Goal: Navigation & Orientation: Find specific page/section

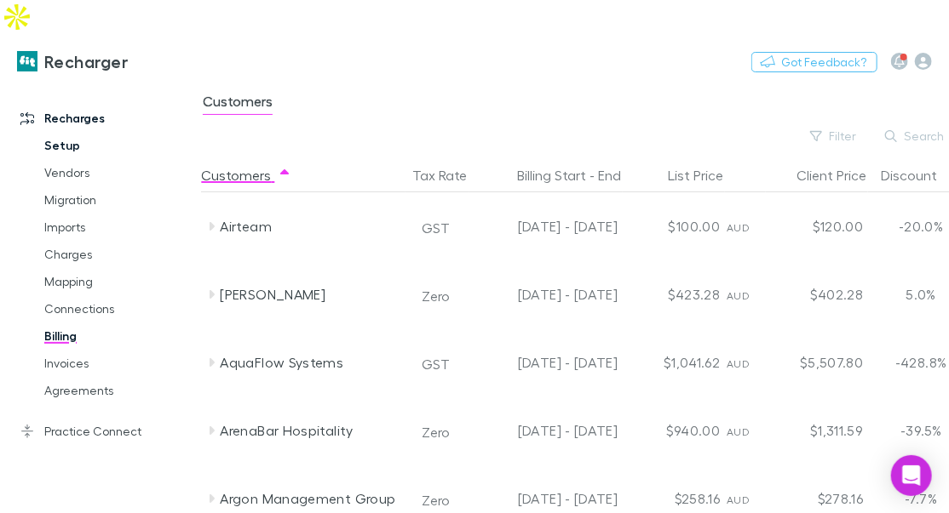
click at [72, 132] on link "Setup" at bounding box center [112, 145] width 170 height 27
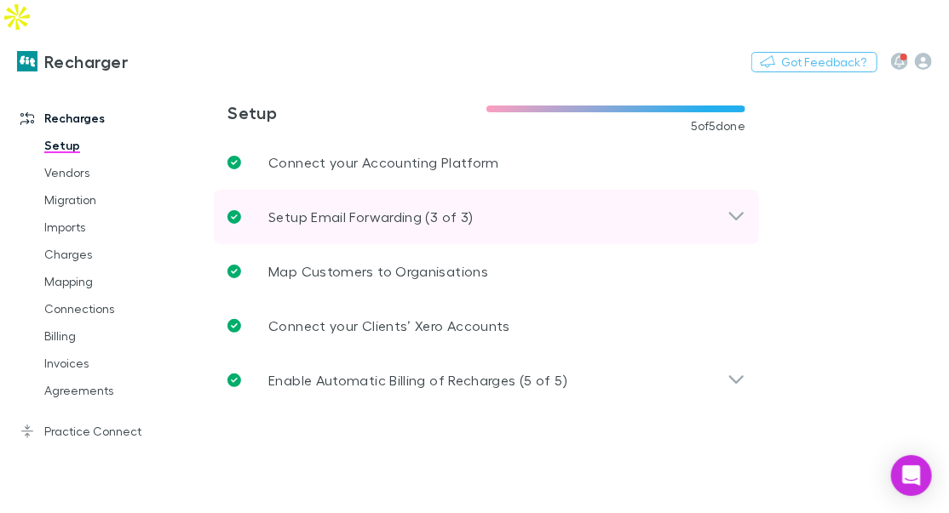
click at [381, 207] on p "Setup Email Forwarding (3 of 3)" at bounding box center [370, 217] width 204 height 20
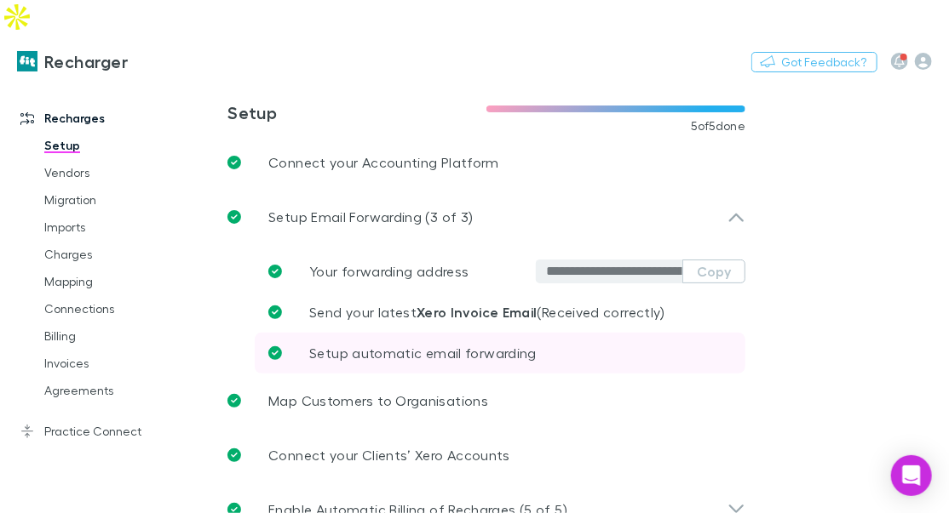
click at [444, 333] on link "Setup automatic email forwarding" at bounding box center [500, 353] width 490 height 41
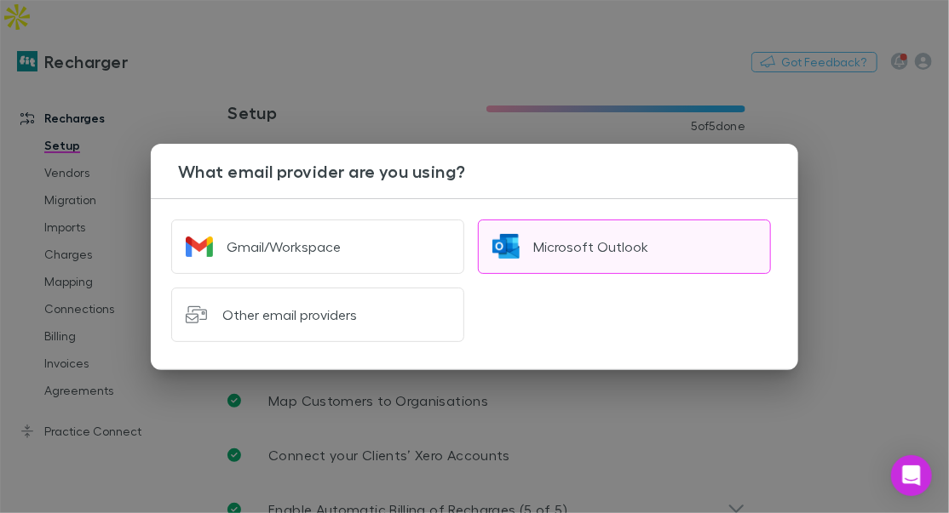
click at [573, 241] on div "Microsoft Outlook" at bounding box center [590, 246] width 115 height 17
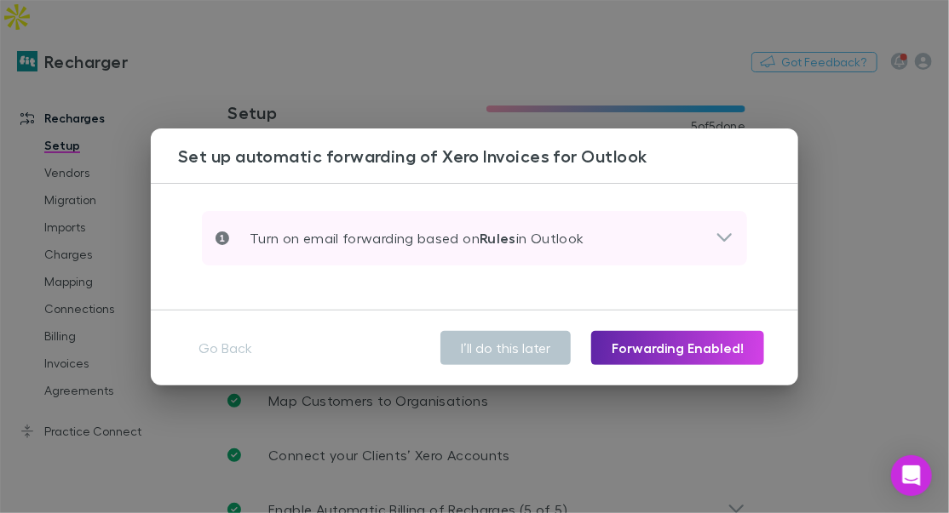
click at [570, 238] on p "Turn on email forwarding based on Rules in Outlook" at bounding box center [406, 238] width 355 height 20
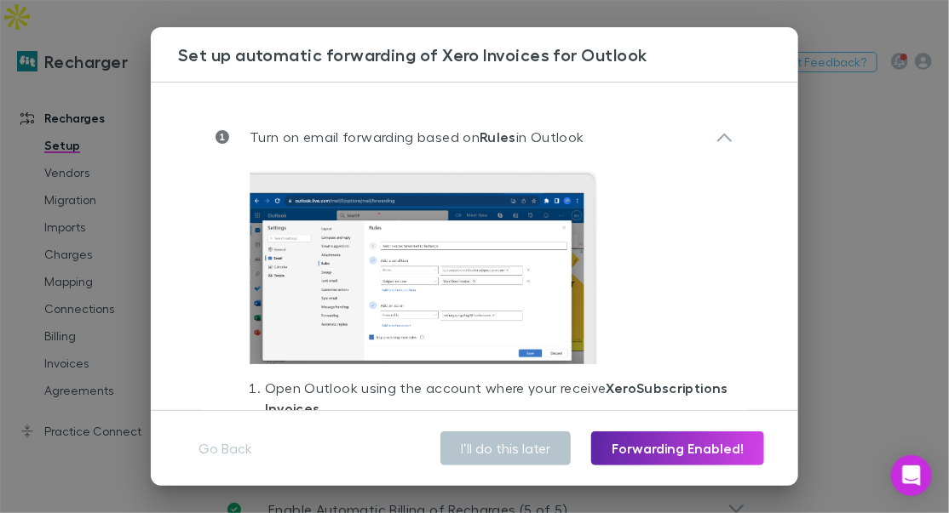
click at [79, 181] on div "**********" at bounding box center [474, 256] width 949 height 513
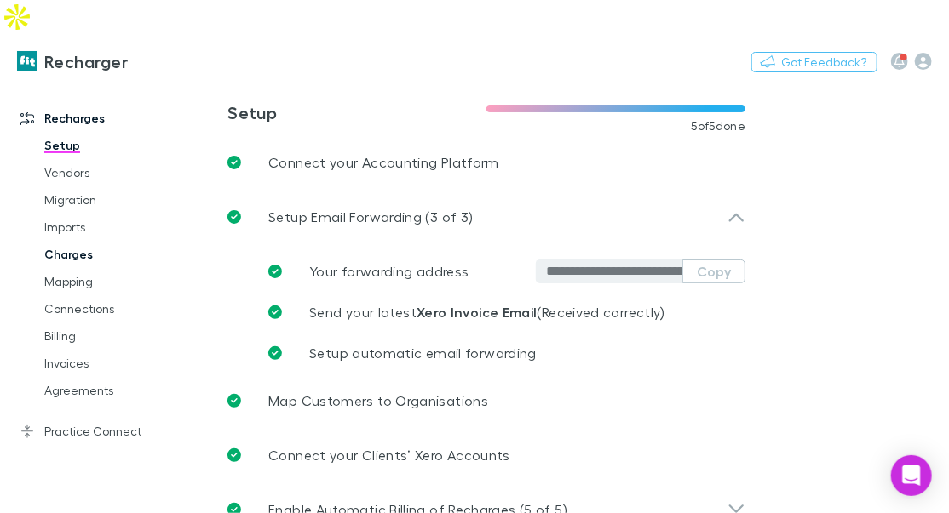
click at [91, 241] on link "Charges" at bounding box center [112, 254] width 170 height 27
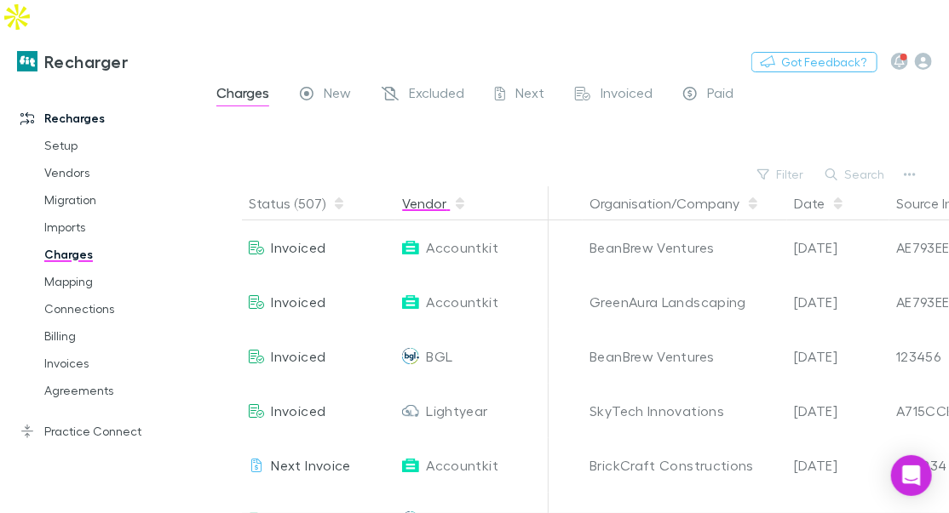
click at [445, 186] on button "Vendor" at bounding box center [434, 203] width 65 height 34
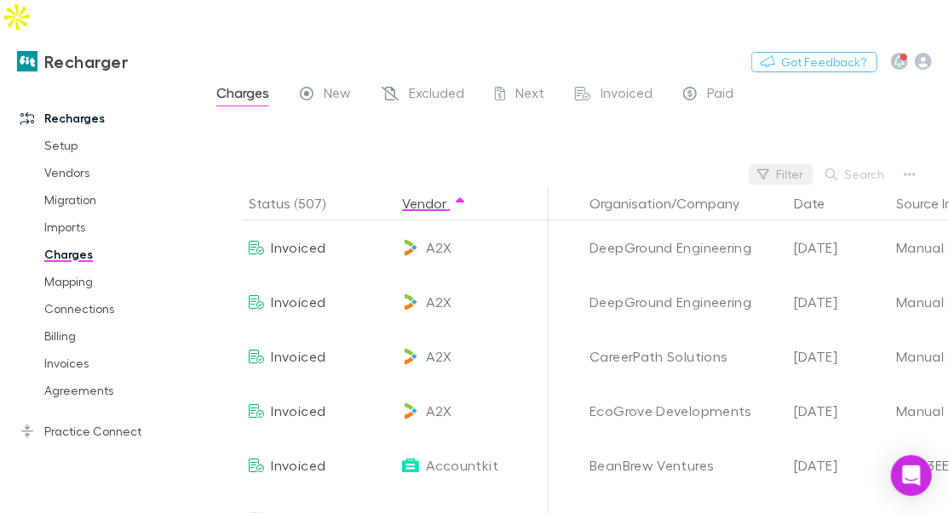
click at [769, 169] on icon "button" at bounding box center [763, 174] width 12 height 10
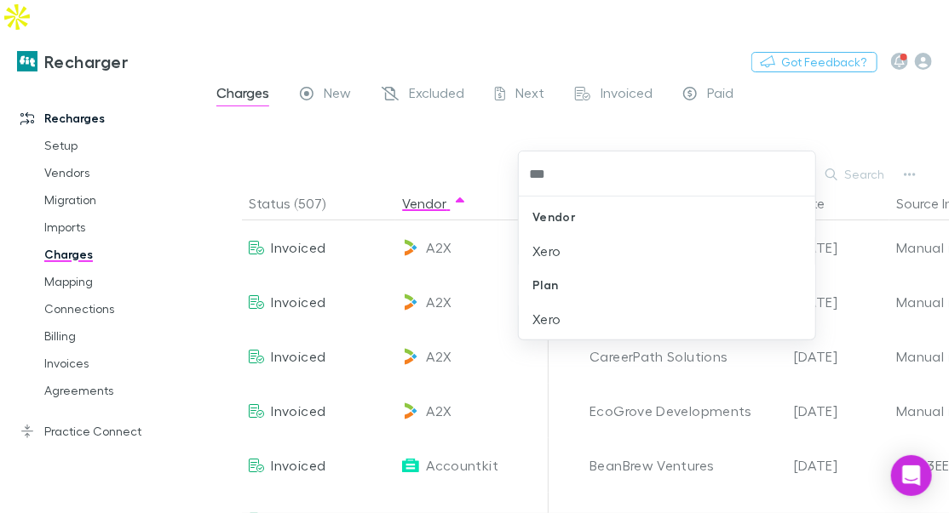
type input "****"
click at [576, 247] on li "Xero" at bounding box center [667, 251] width 296 height 27
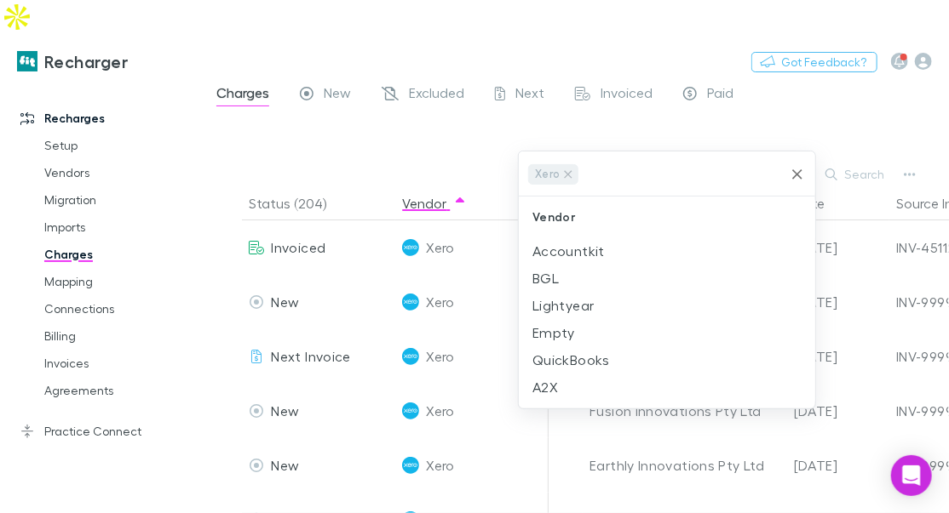
click at [552, 132] on div at bounding box center [474, 256] width 949 height 513
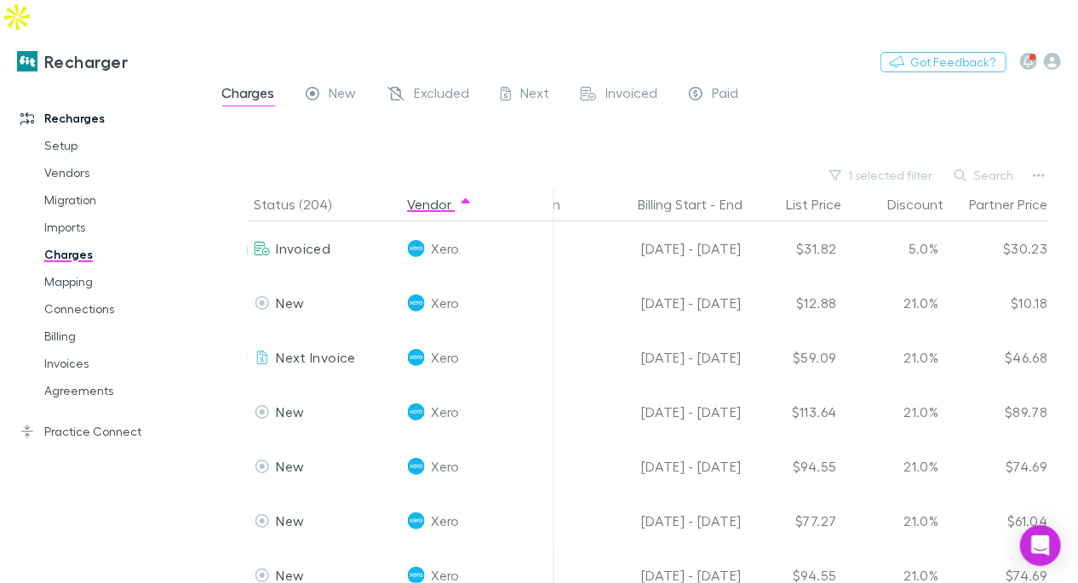
scroll to position [0, 834]
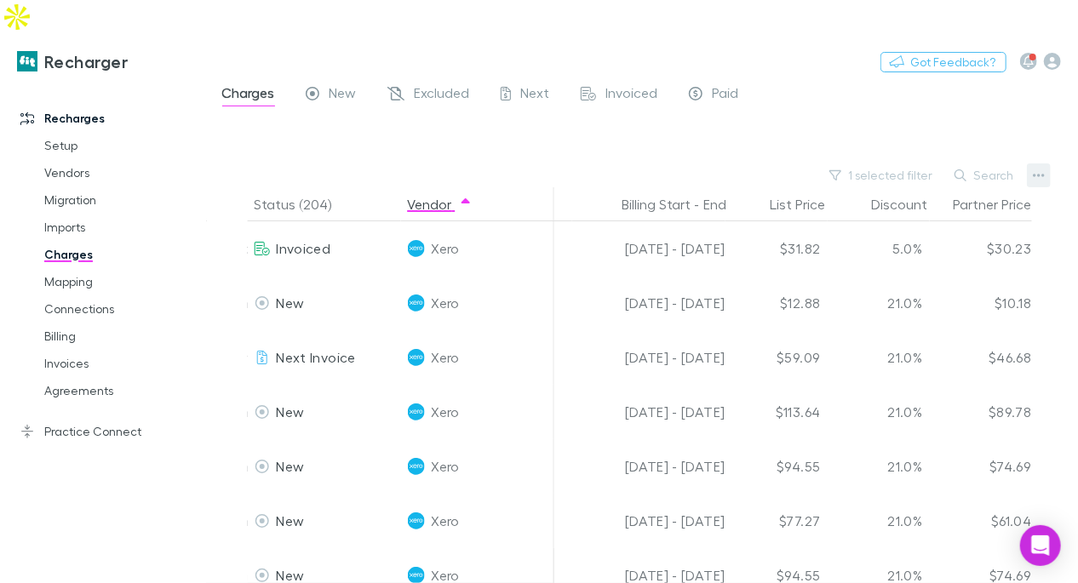
click at [948, 163] on button "button" at bounding box center [1039, 175] width 24 height 24
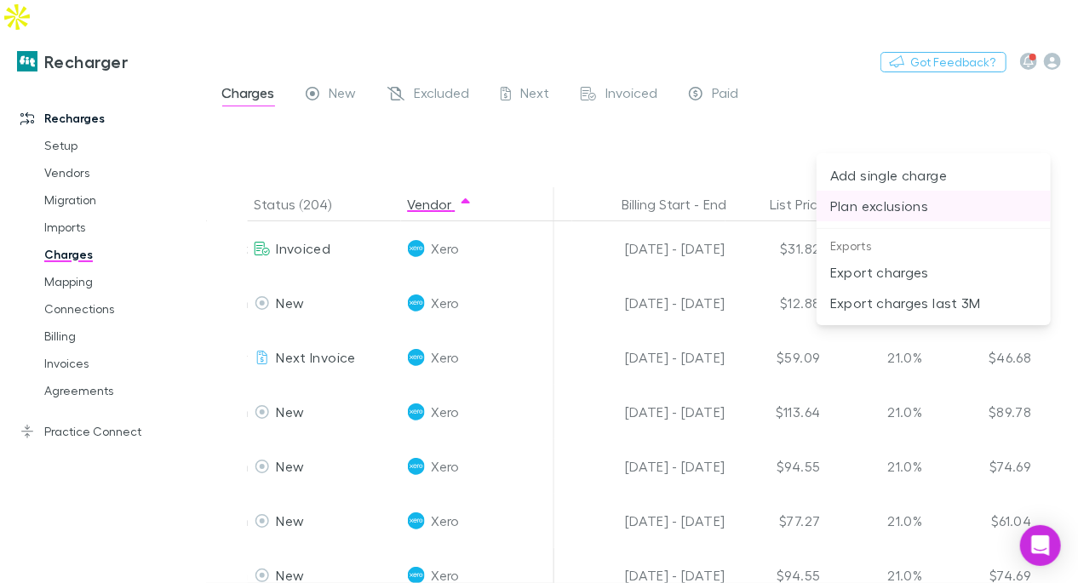
click at [915, 206] on p "Plan exclusions" at bounding box center [933, 206] width 207 height 20
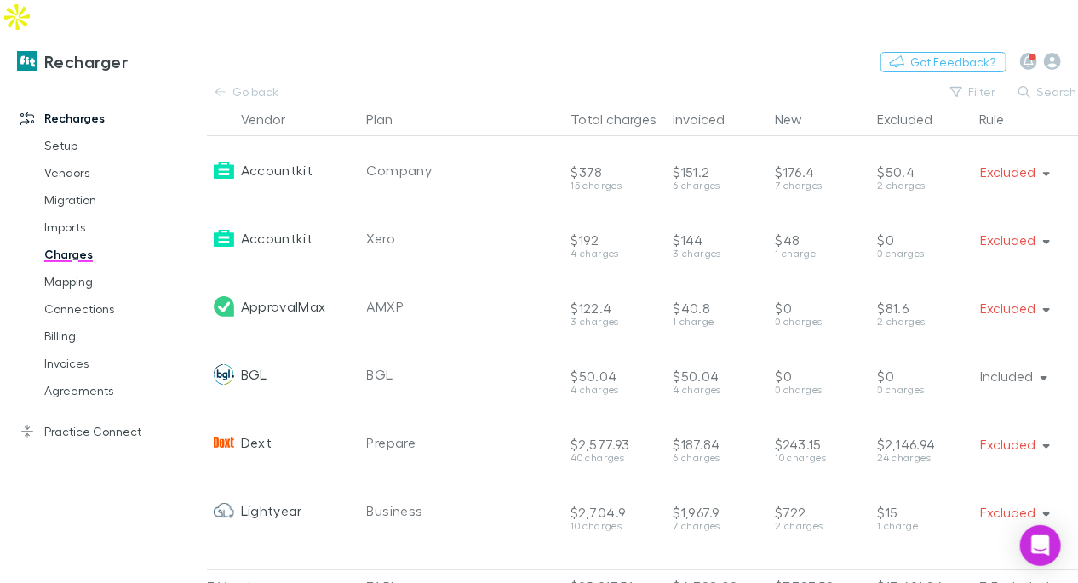
click at [118, 420] on div "Recharges Setup Vendors Migration Imports Charges Mapping Connections Billing I…" at bounding box center [103, 339] width 207 height 502
click at [96, 418] on link "Practice Connect" at bounding box center [103, 431] width 200 height 27
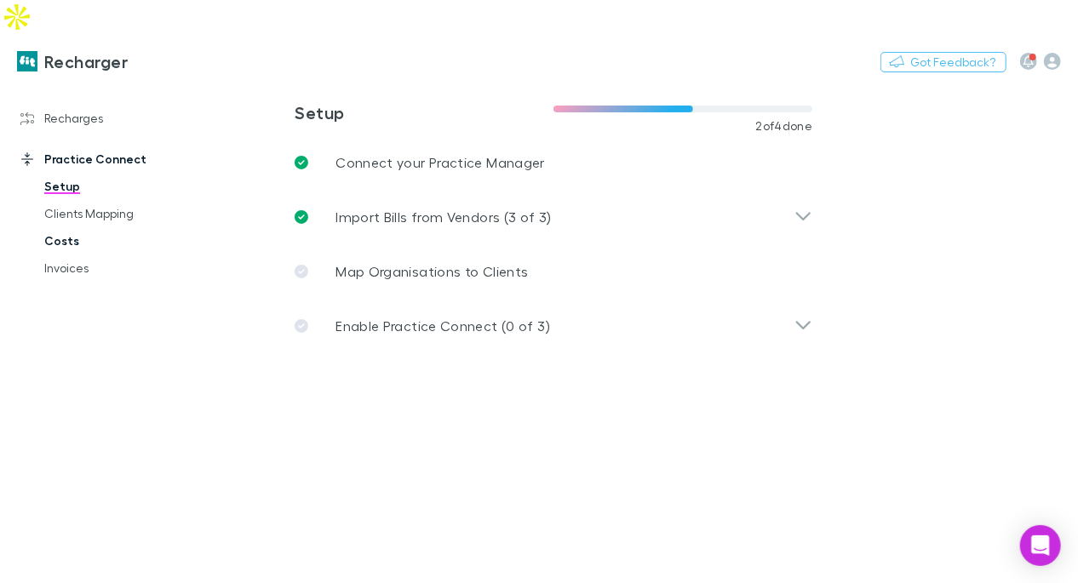
click at [68, 227] on link "Costs" at bounding box center [115, 240] width 176 height 27
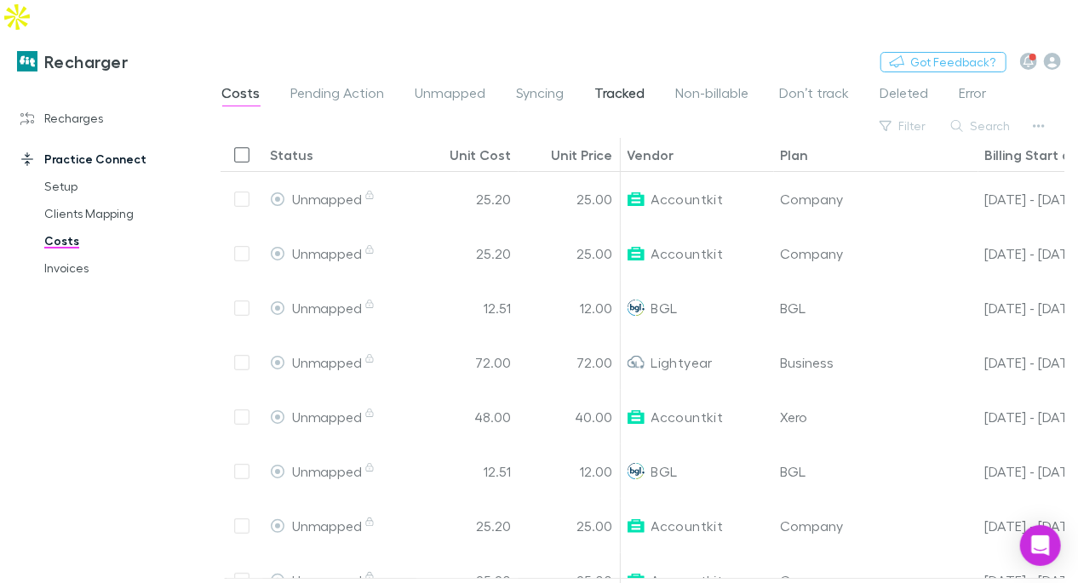
click at [630, 84] on span "Tracked" at bounding box center [620, 95] width 50 height 22
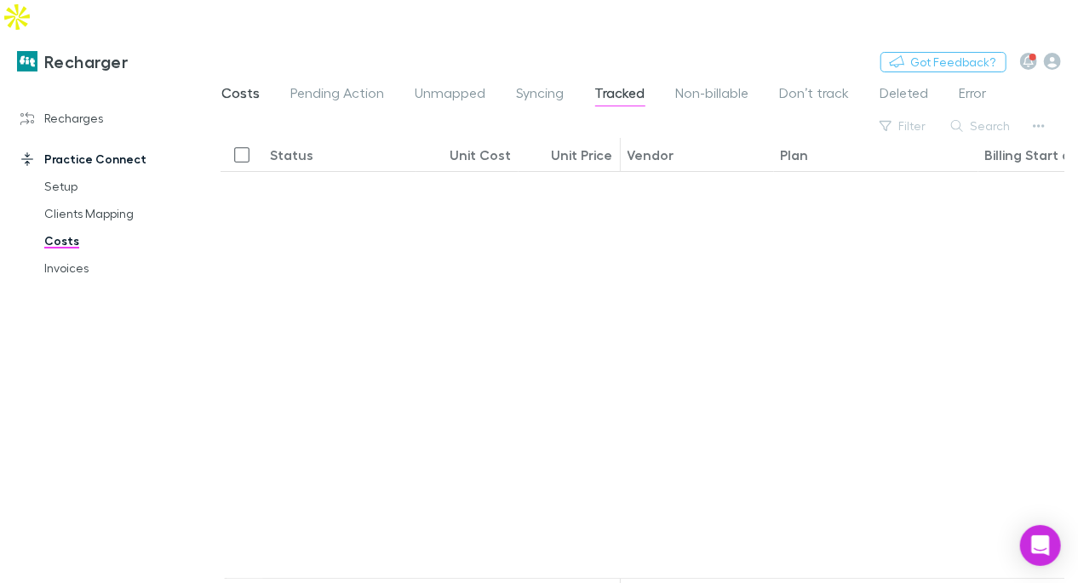
click at [251, 84] on span "Costs" at bounding box center [241, 95] width 38 height 22
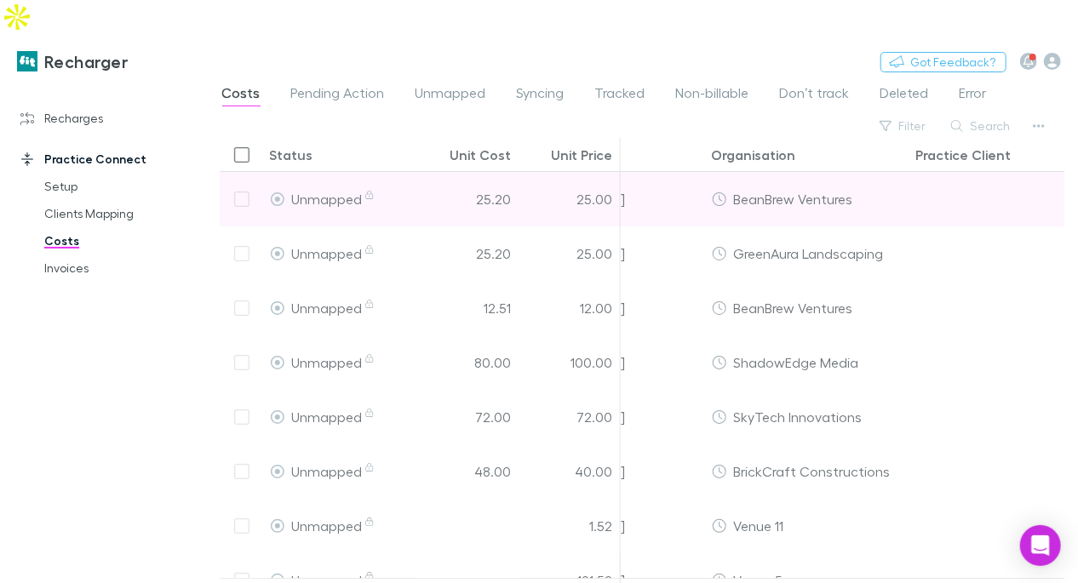
scroll to position [0, 639]
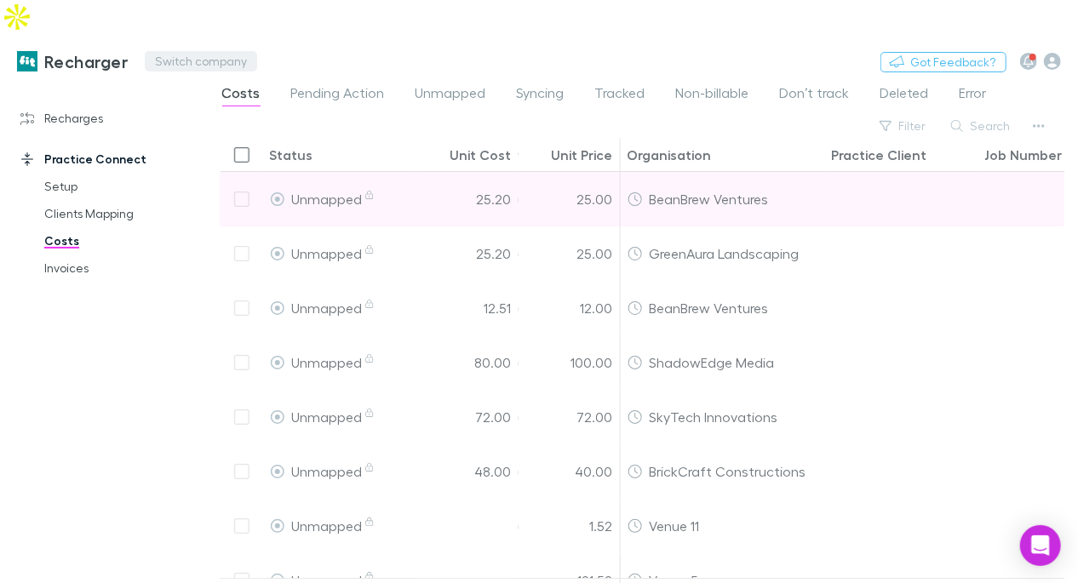
click at [186, 51] on button "Switch company" at bounding box center [201, 61] width 112 height 20
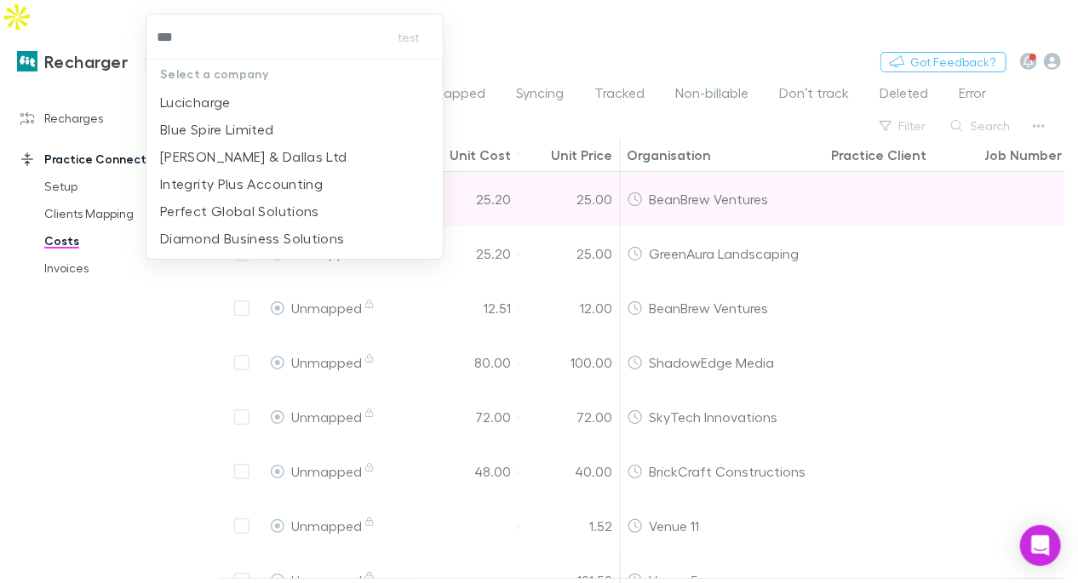
type input "****"
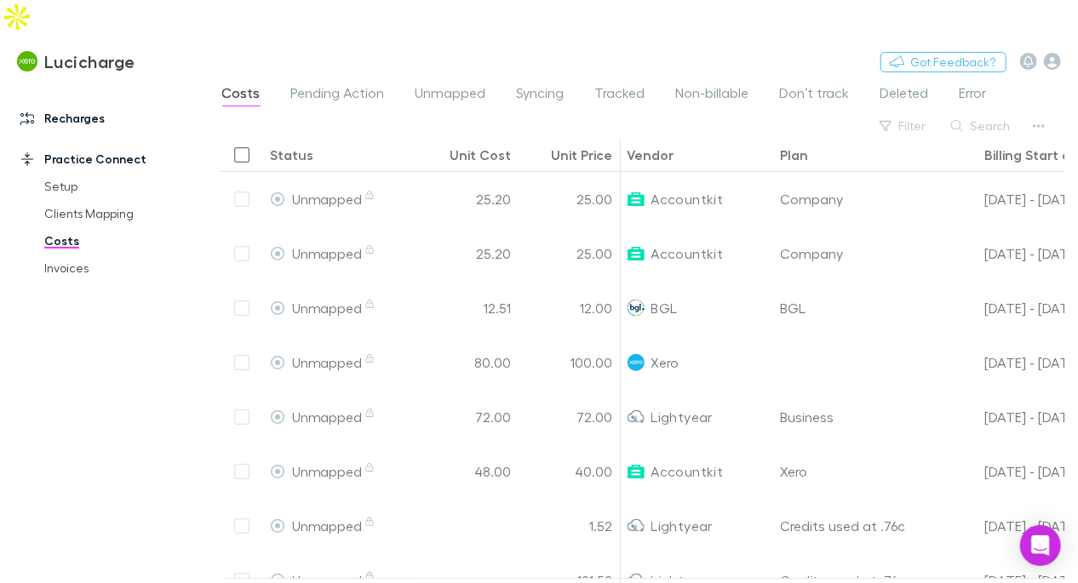
click at [57, 105] on link "Recharges" at bounding box center [103, 118] width 200 height 27
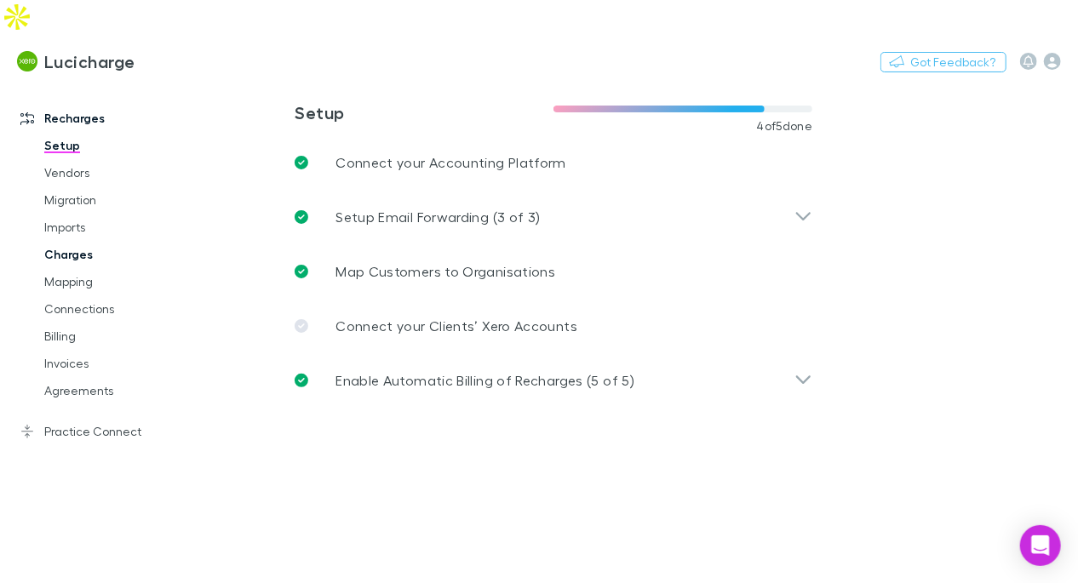
click at [86, 241] on link "Charges" at bounding box center [115, 254] width 176 height 27
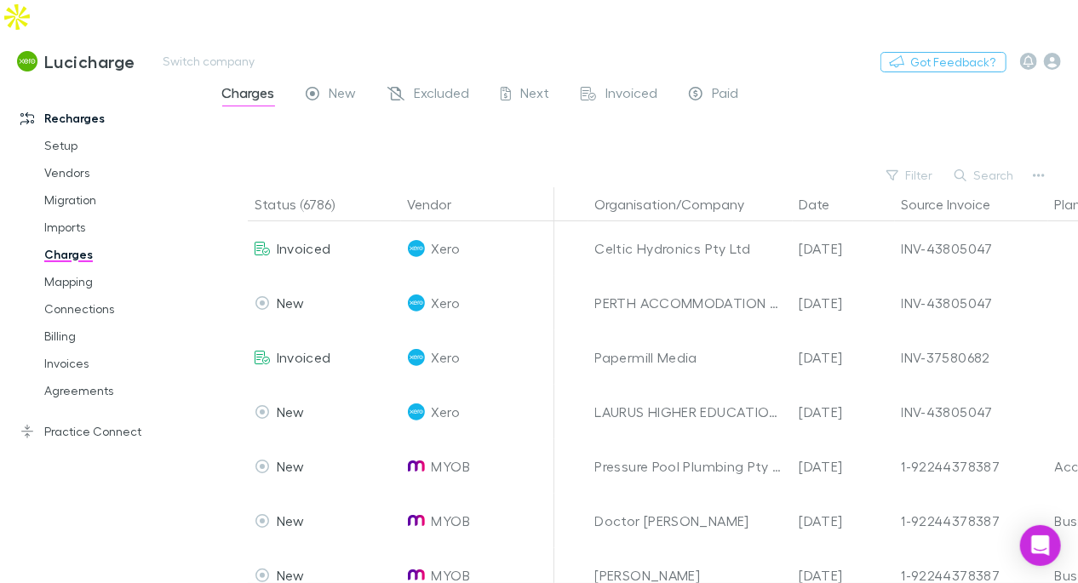
click at [441, 34] on div "Lucicharge Switch company Nothing Got Feedback?" at bounding box center [539, 61] width 1078 height 54
click at [66, 323] on link "Billing" at bounding box center [115, 336] width 176 height 27
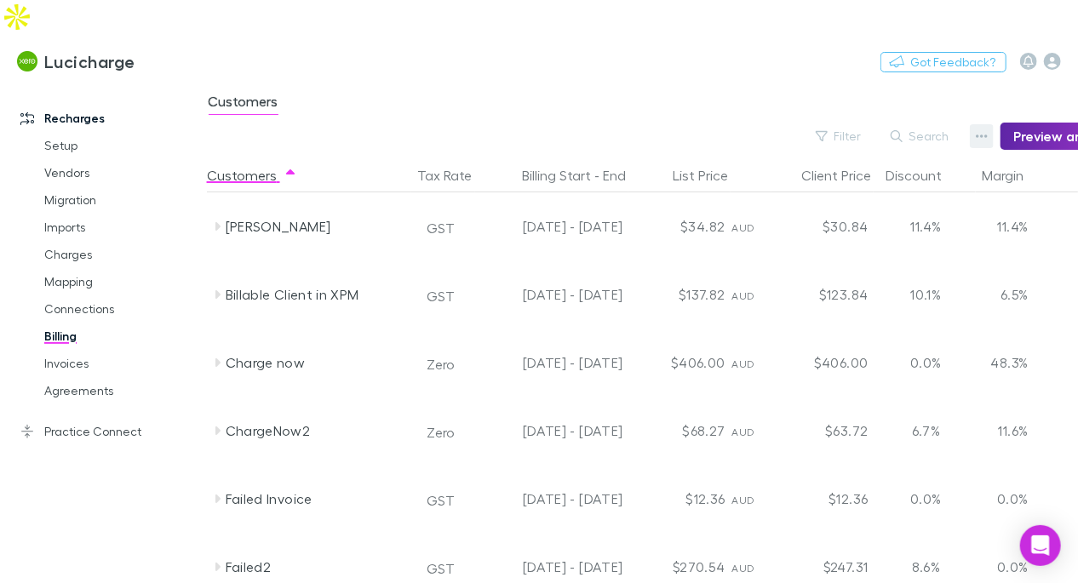
click at [984, 129] on icon "button" at bounding box center [982, 136] width 12 height 14
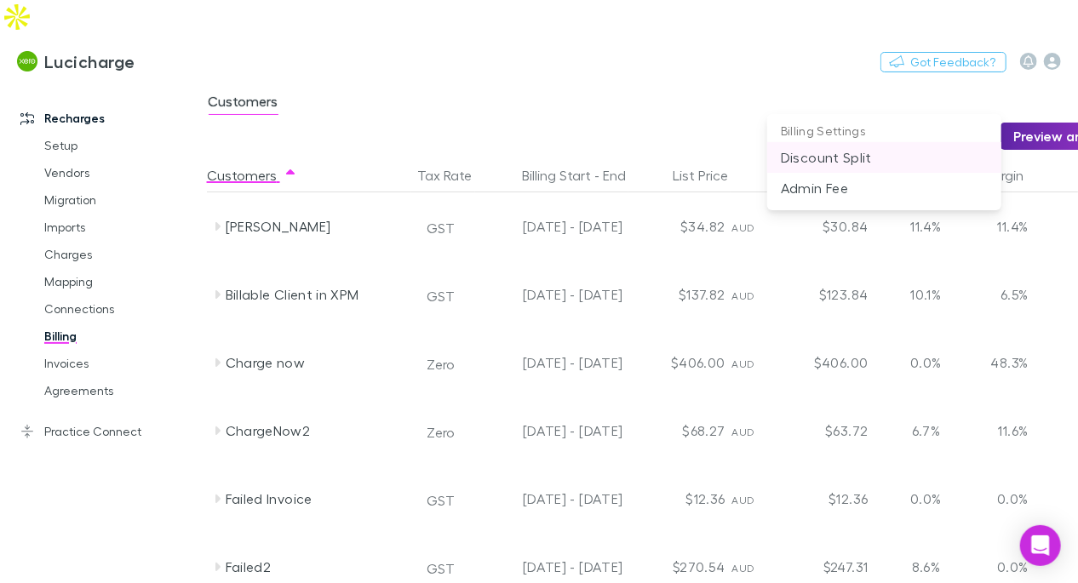
click at [829, 149] on p "Discount Split" at bounding box center [884, 157] width 207 height 20
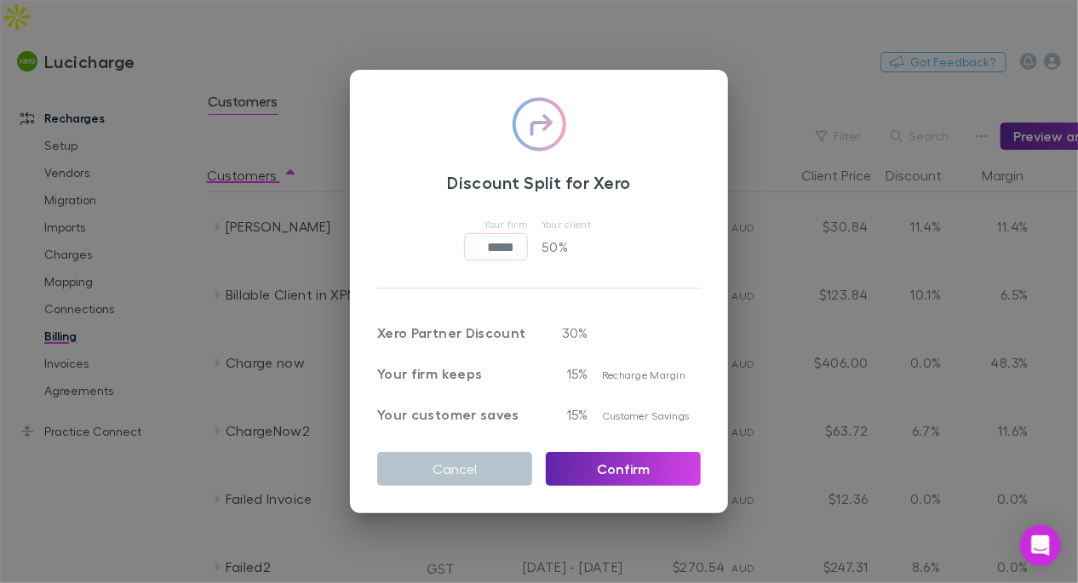
click at [802, 153] on div "Discount Split for Xero Your firm ***** ​ Your client 50 % Xero Partner Discoun…" at bounding box center [539, 291] width 1078 height 583
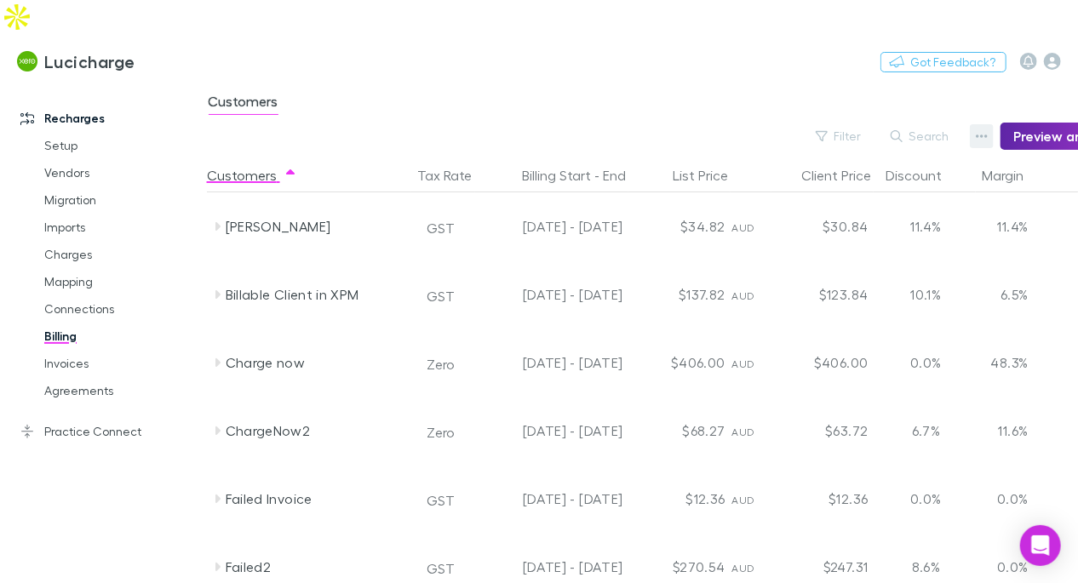
click at [981, 124] on button "button" at bounding box center [982, 136] width 24 height 24
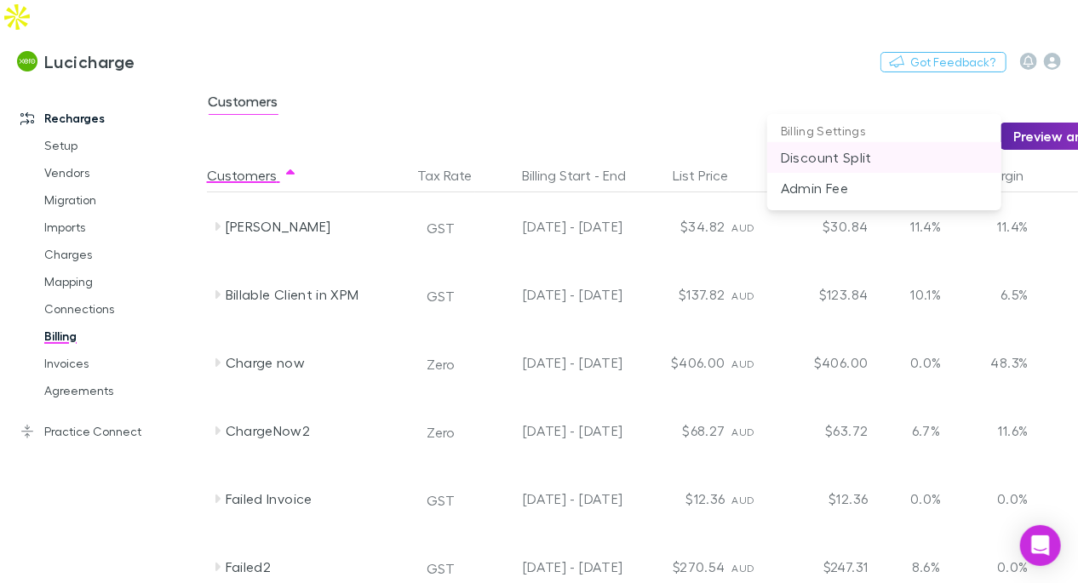
click at [857, 150] on p "Discount Split" at bounding box center [884, 157] width 207 height 20
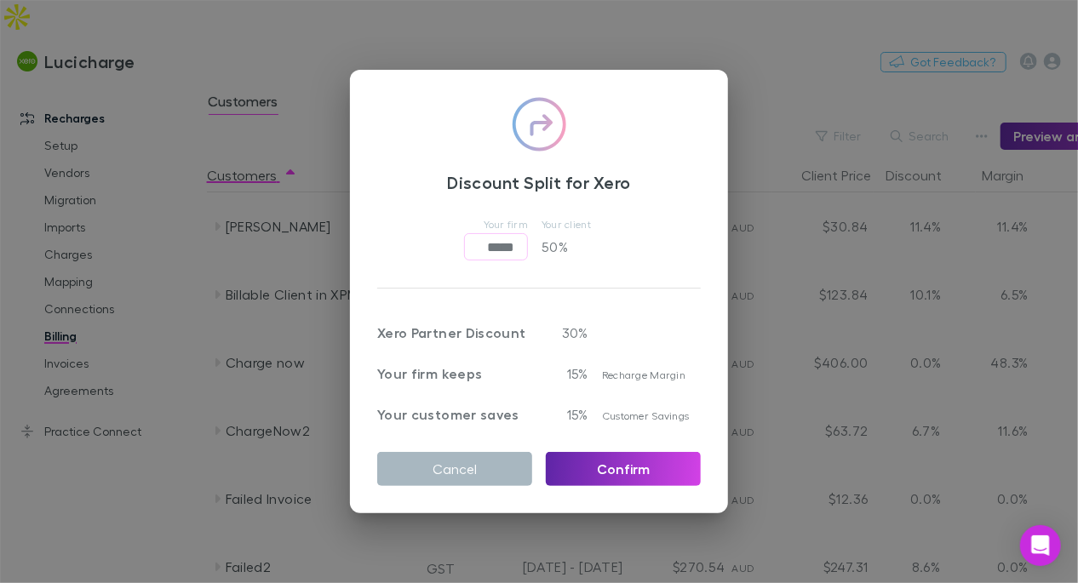
click at [490, 463] on button "Cancel" at bounding box center [454, 469] width 155 height 34
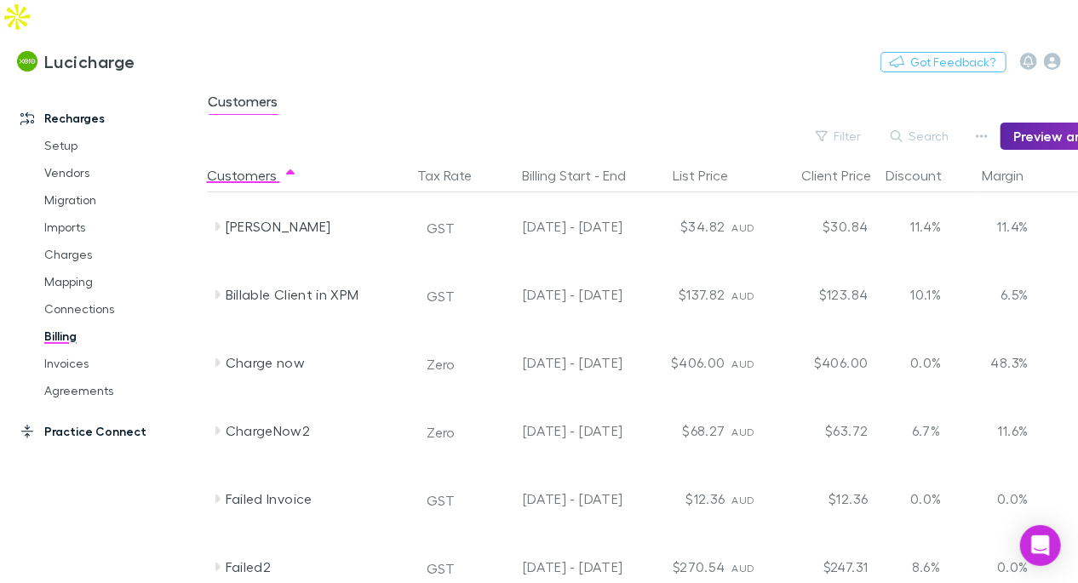
click at [91, 418] on link "Practice Connect" at bounding box center [103, 431] width 200 height 27
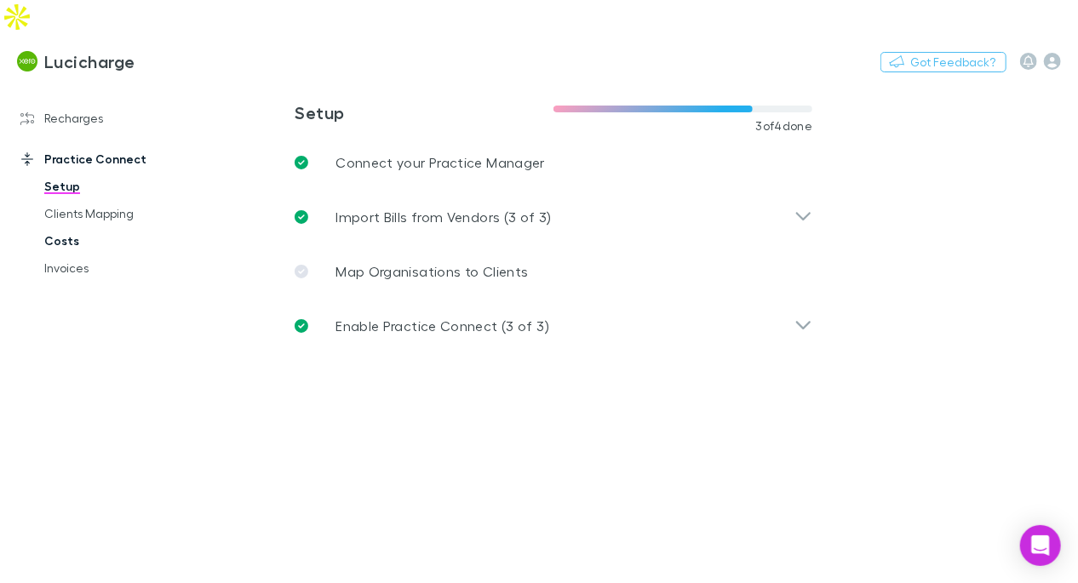
click at [71, 227] on link "Costs" at bounding box center [115, 240] width 176 height 27
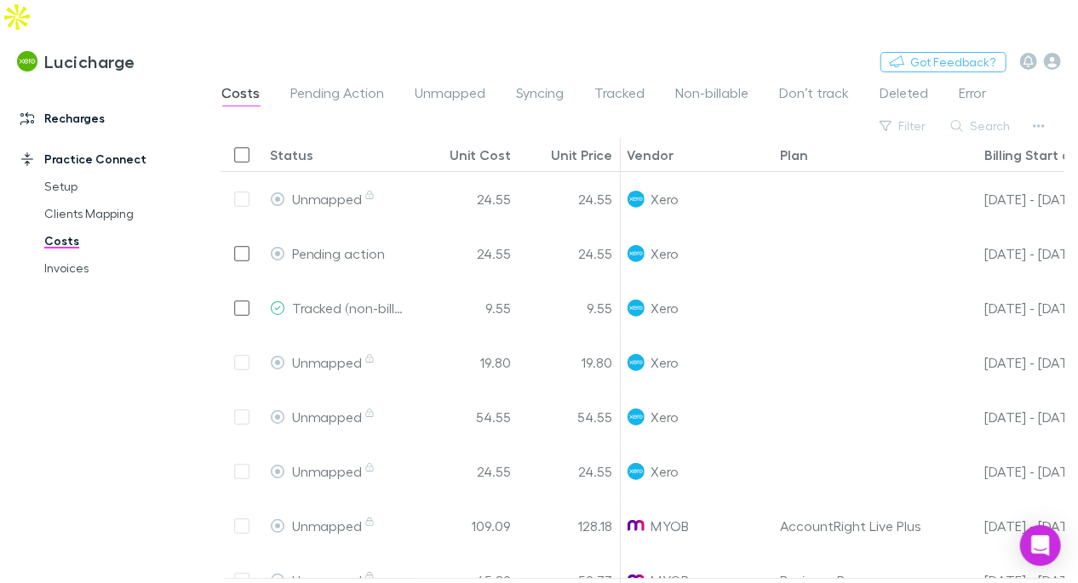
click at [77, 105] on link "Recharges" at bounding box center [103, 118] width 200 height 27
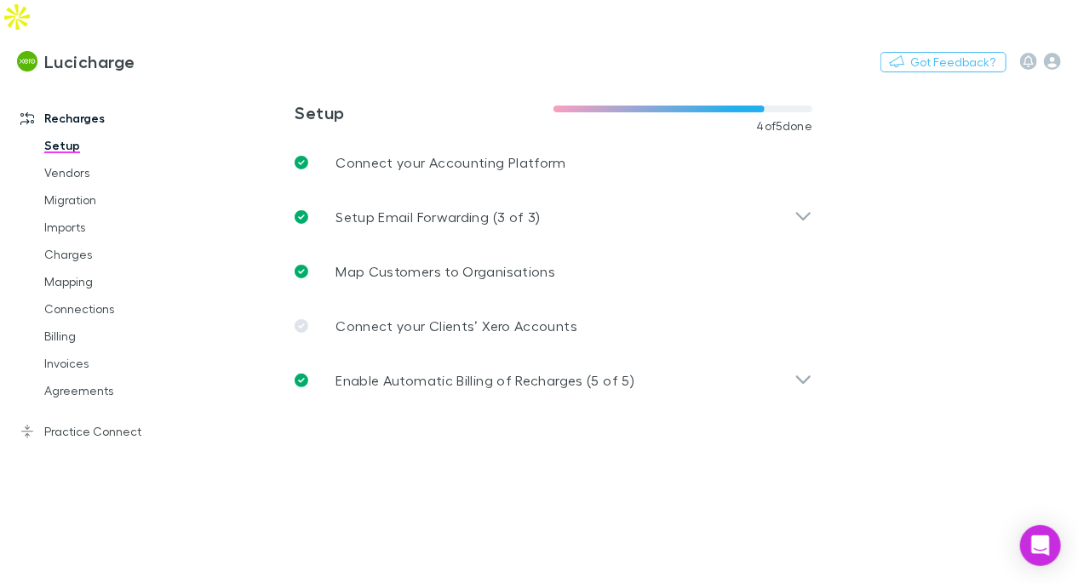
click at [79, 105] on link "Recharges" at bounding box center [103, 118] width 200 height 27
click at [66, 214] on link "Imports" at bounding box center [115, 227] width 176 height 27
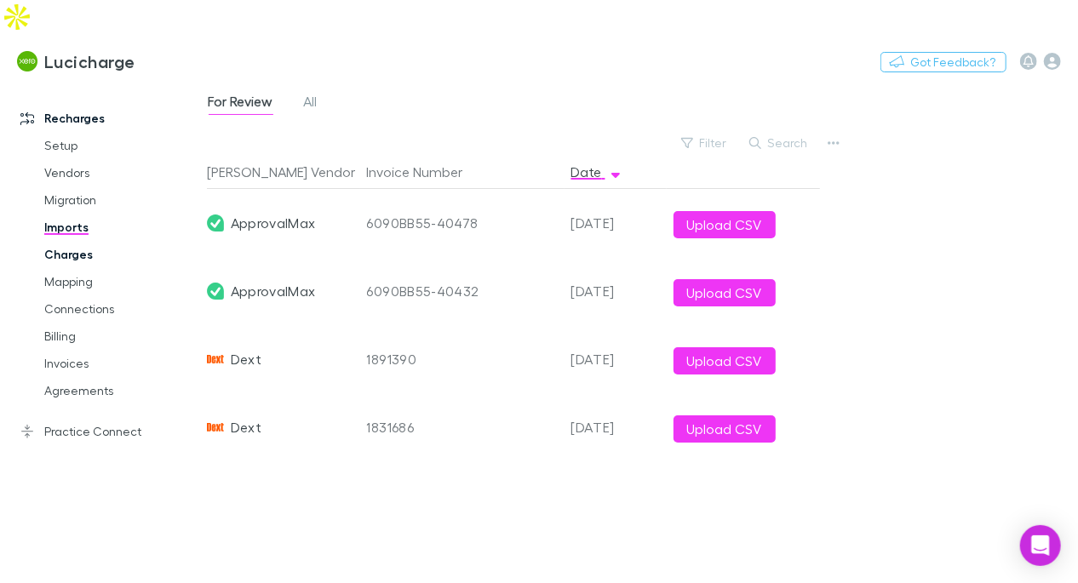
click at [66, 241] on link "Charges" at bounding box center [115, 254] width 176 height 27
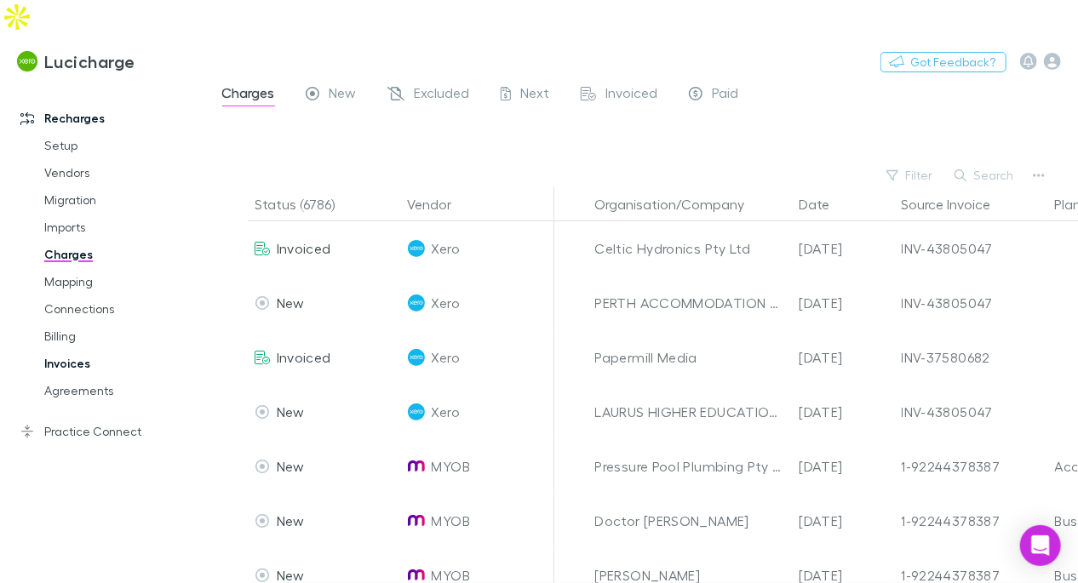
click at [82, 350] on link "Invoices" at bounding box center [115, 363] width 176 height 27
